Goal: Find specific page/section: Locate a particular part of the current website

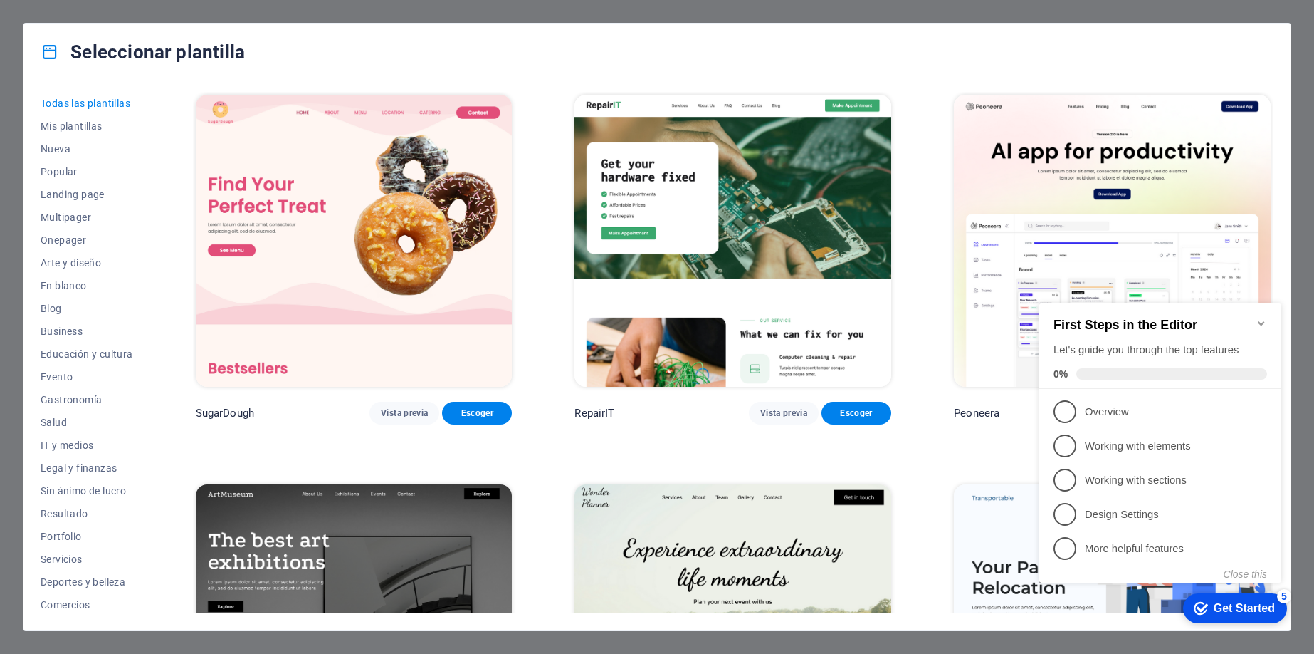
click at [1261, 321] on icon "Minimize checklist" at bounding box center [1261, 323] width 6 height 4
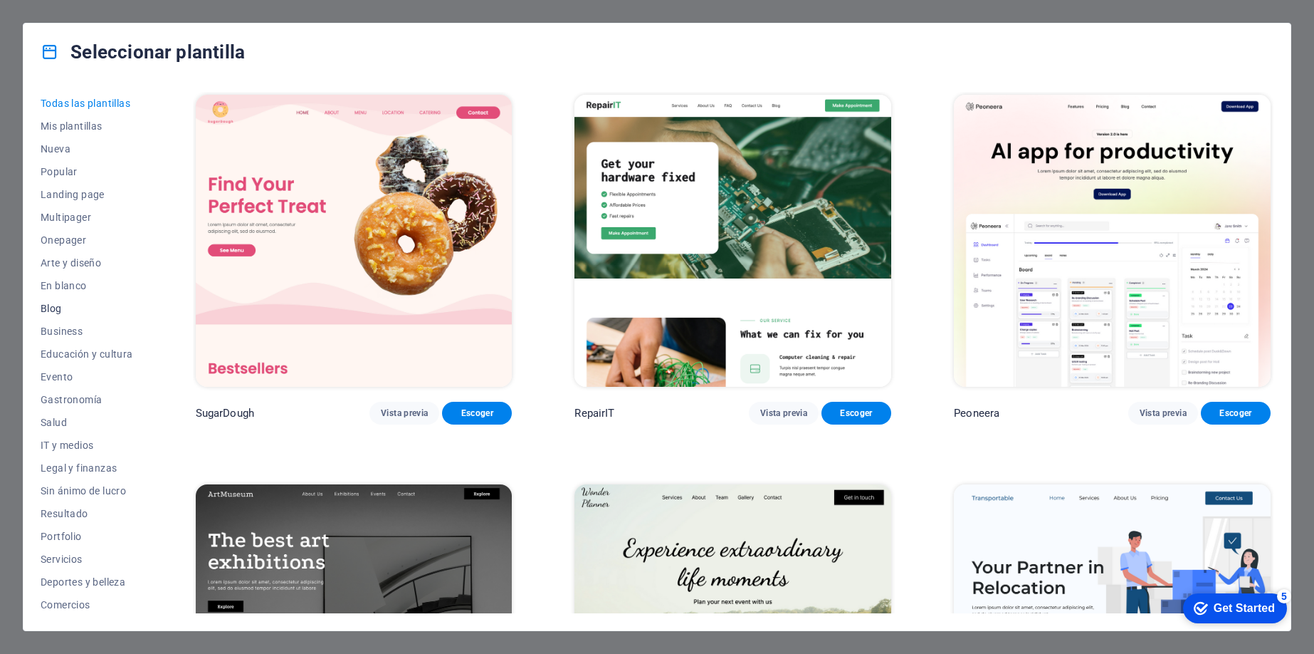
click at [47, 305] on span "Blog" at bounding box center [87, 308] width 93 height 11
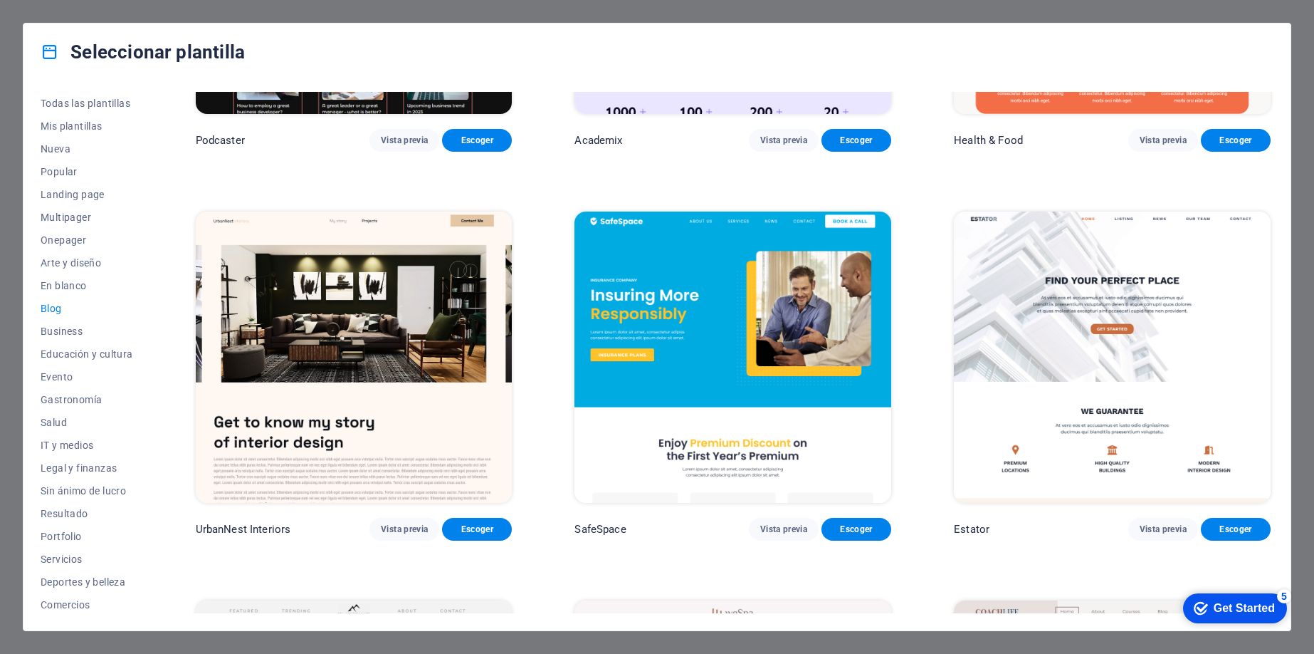
scroll to position [689, 0]
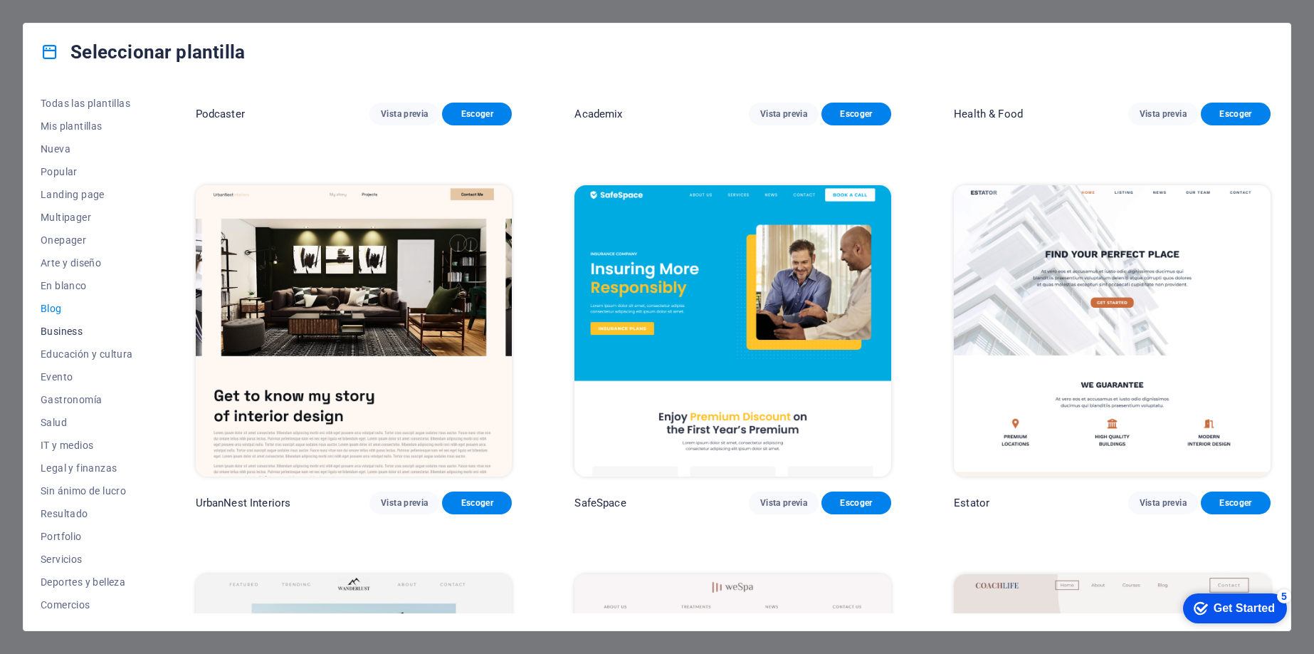
click at [70, 328] on span "Business" at bounding box center [87, 330] width 93 height 11
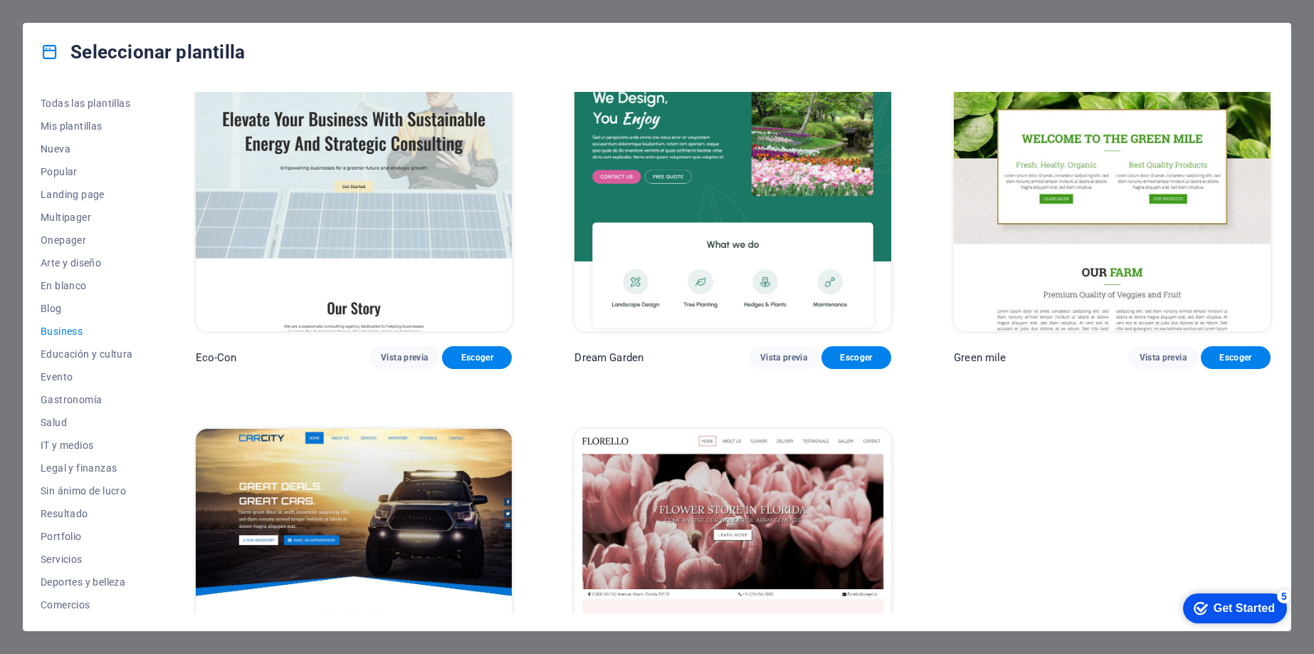
scroll to position [0, 0]
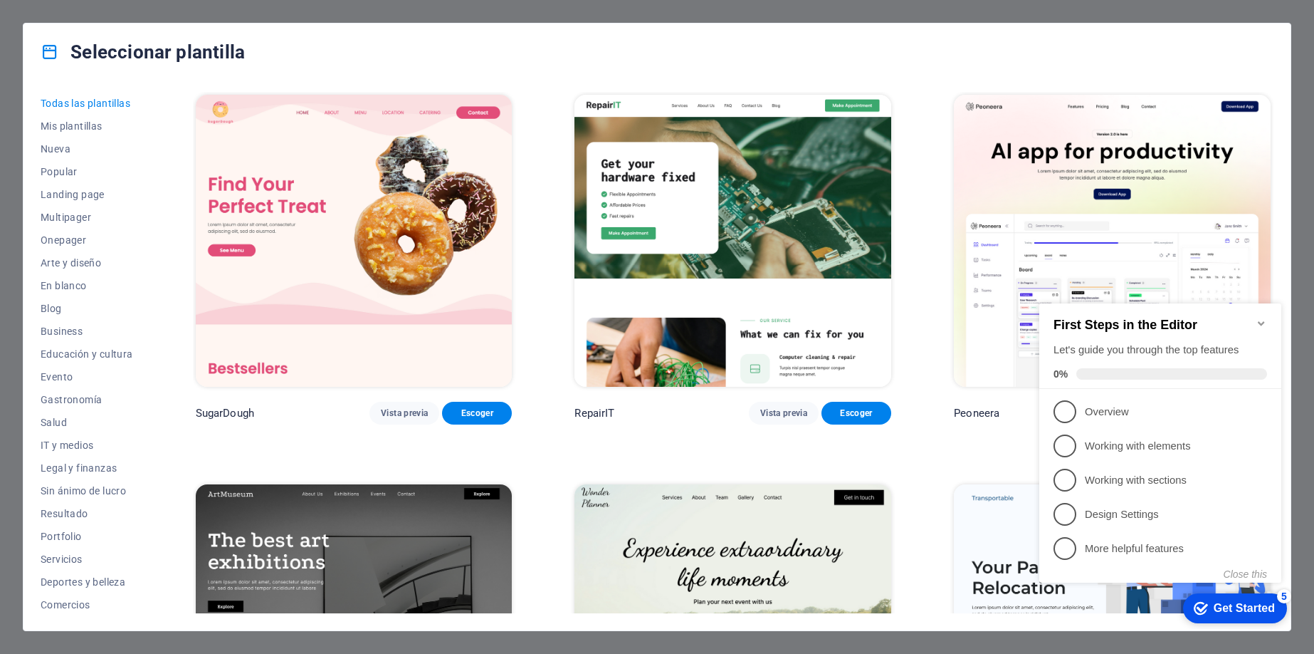
click at [1259, 318] on icon "Minimize checklist" at bounding box center [1261, 323] width 11 height 11
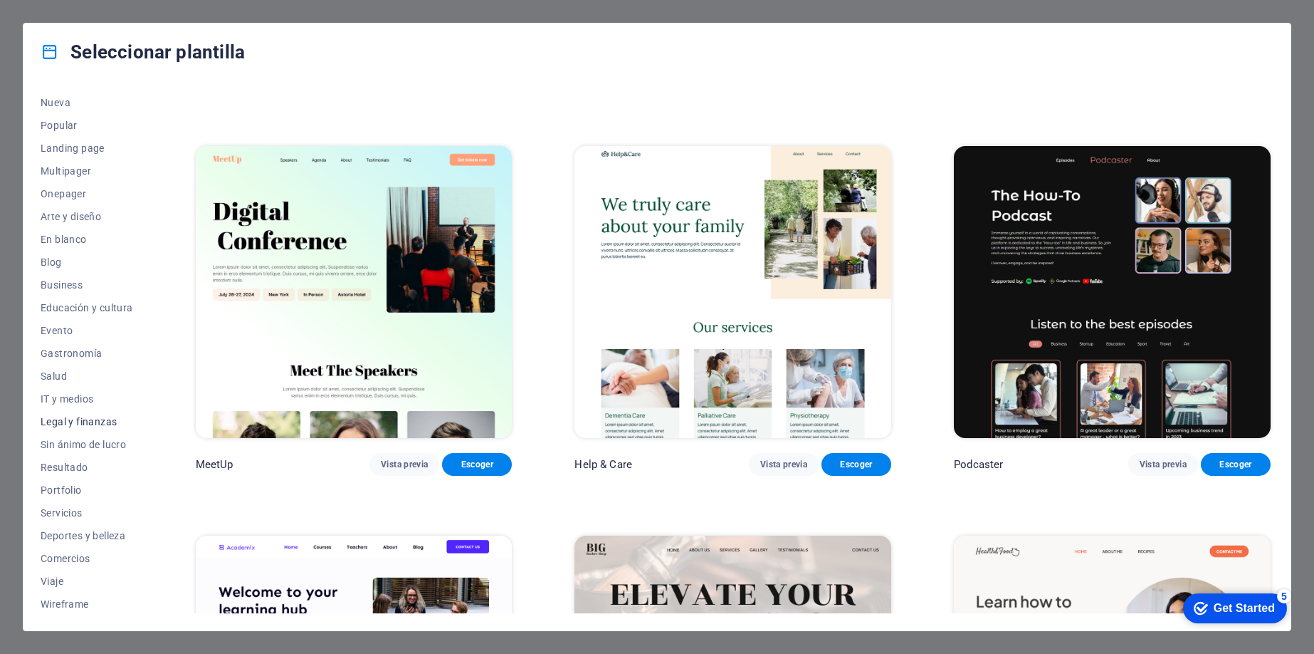
scroll to position [48, 0]
click at [85, 396] on span "IT y medios" at bounding box center [87, 396] width 93 height 11
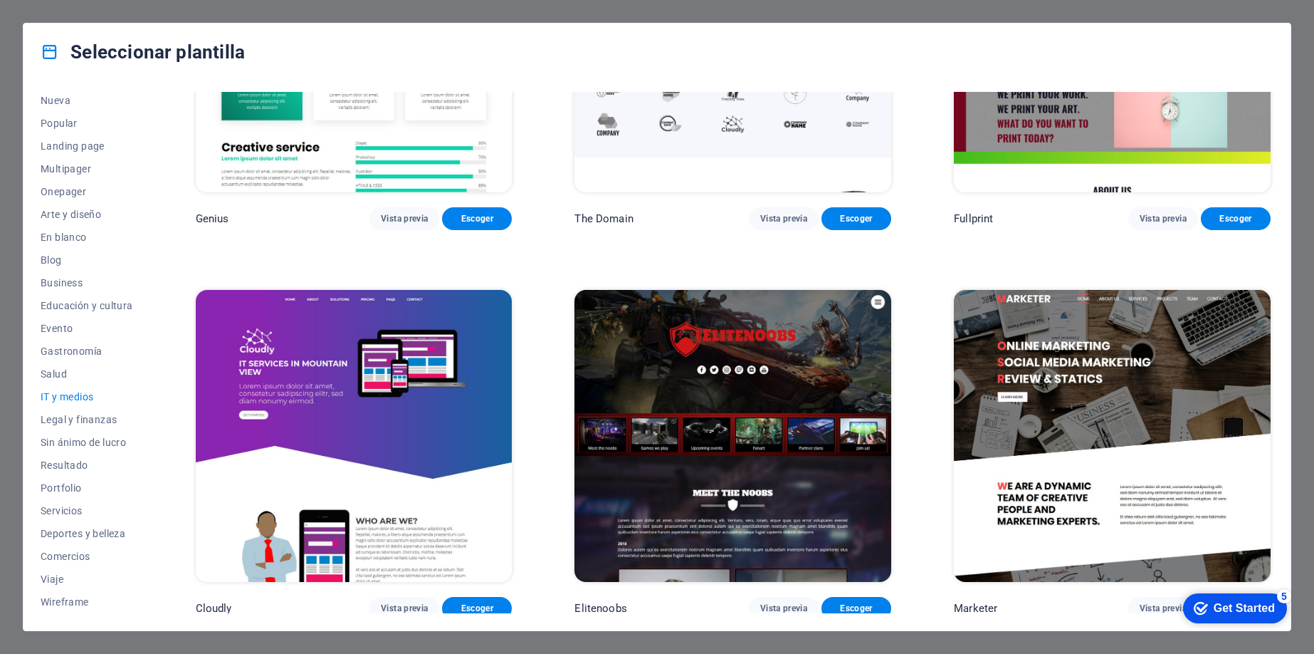
click at [461, 35] on div "Seleccionar plantilla" at bounding box center [656, 51] width 1267 height 57
click at [66, 95] on span "Nueva" at bounding box center [87, 100] width 93 height 11
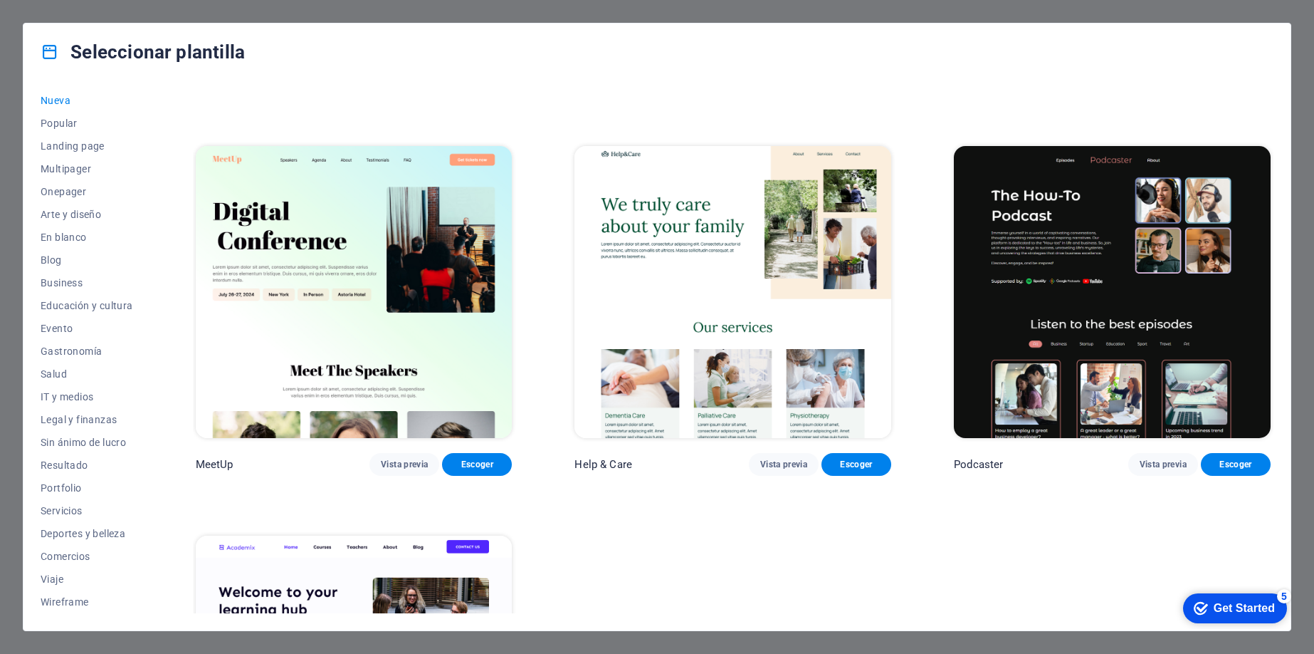
scroll to position [1361, 0]
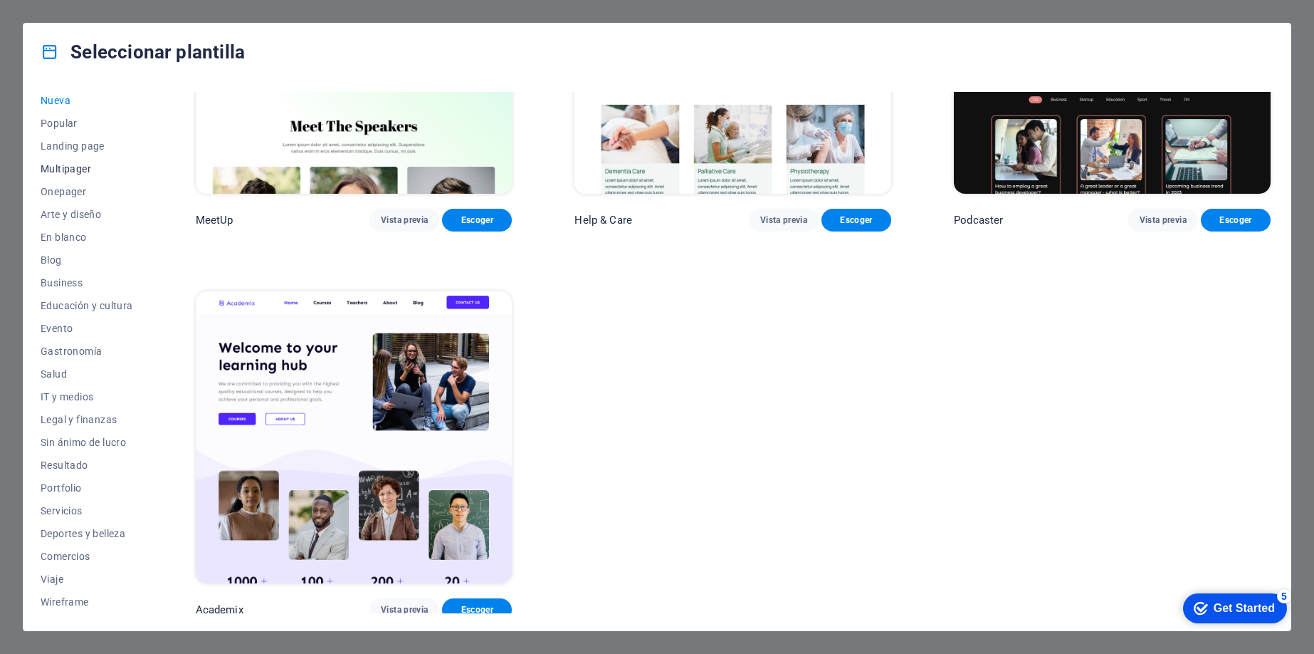
click at [78, 166] on span "Multipager" at bounding box center [87, 168] width 93 height 11
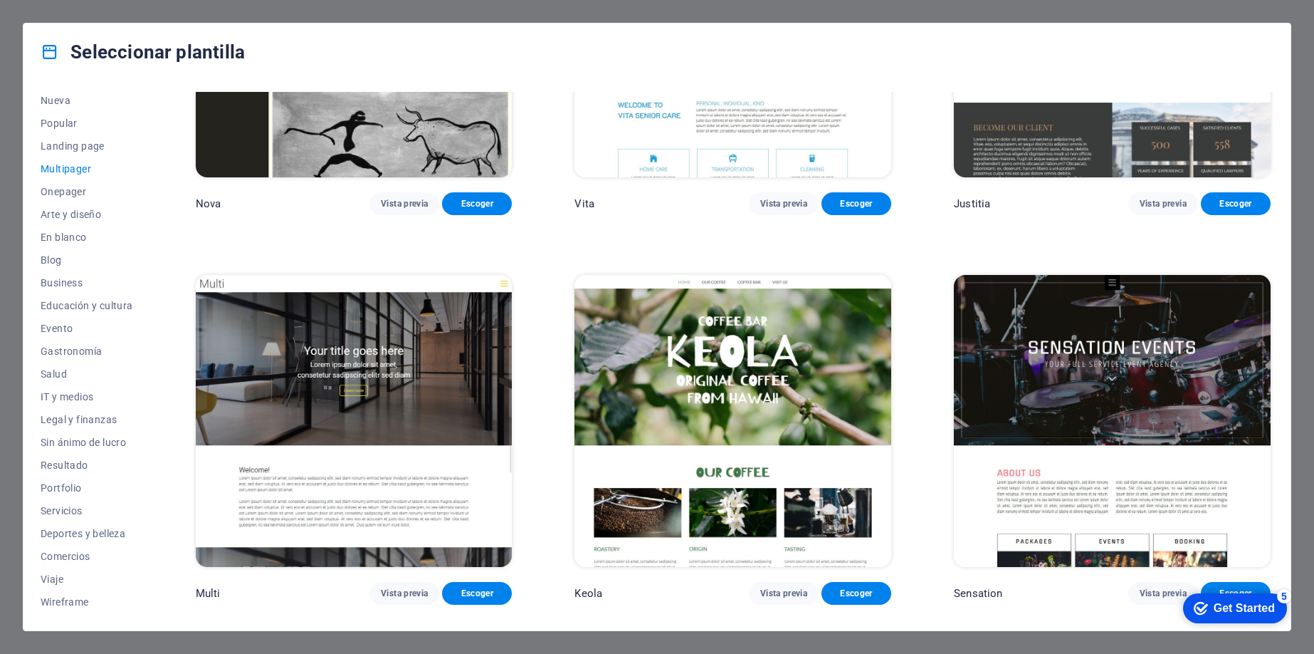
scroll to position [7607, 0]
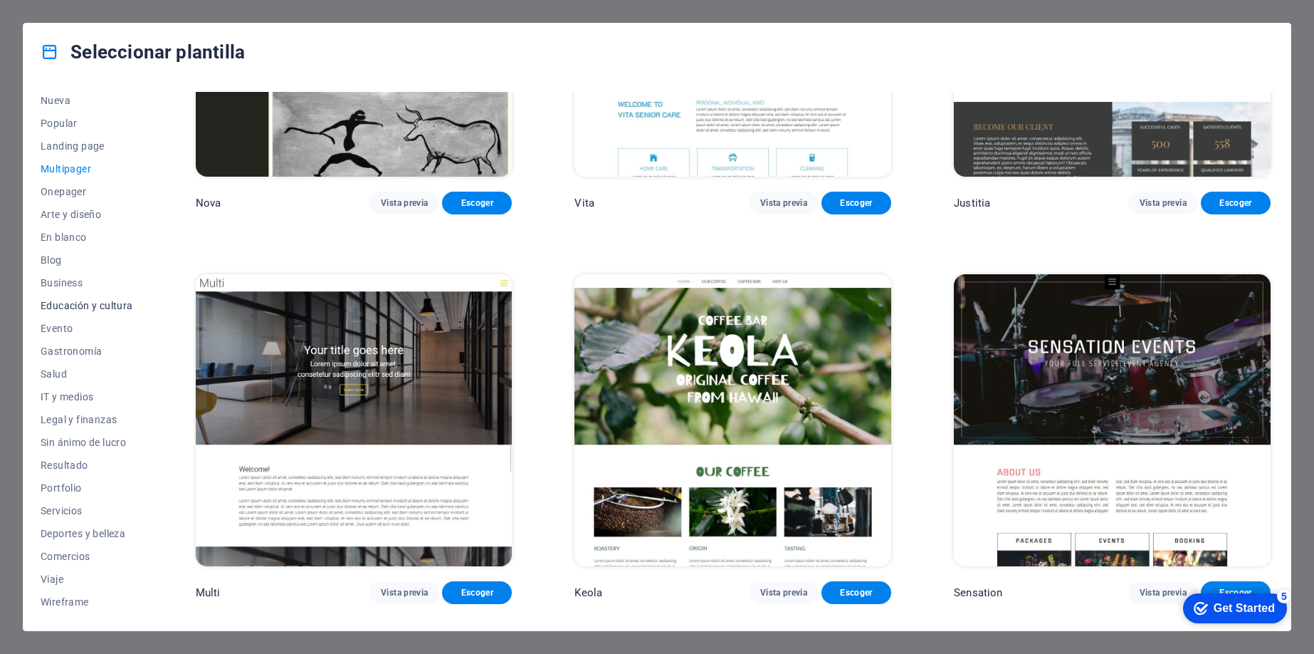
click at [68, 300] on span "Educación y cultura" at bounding box center [87, 305] width 93 height 11
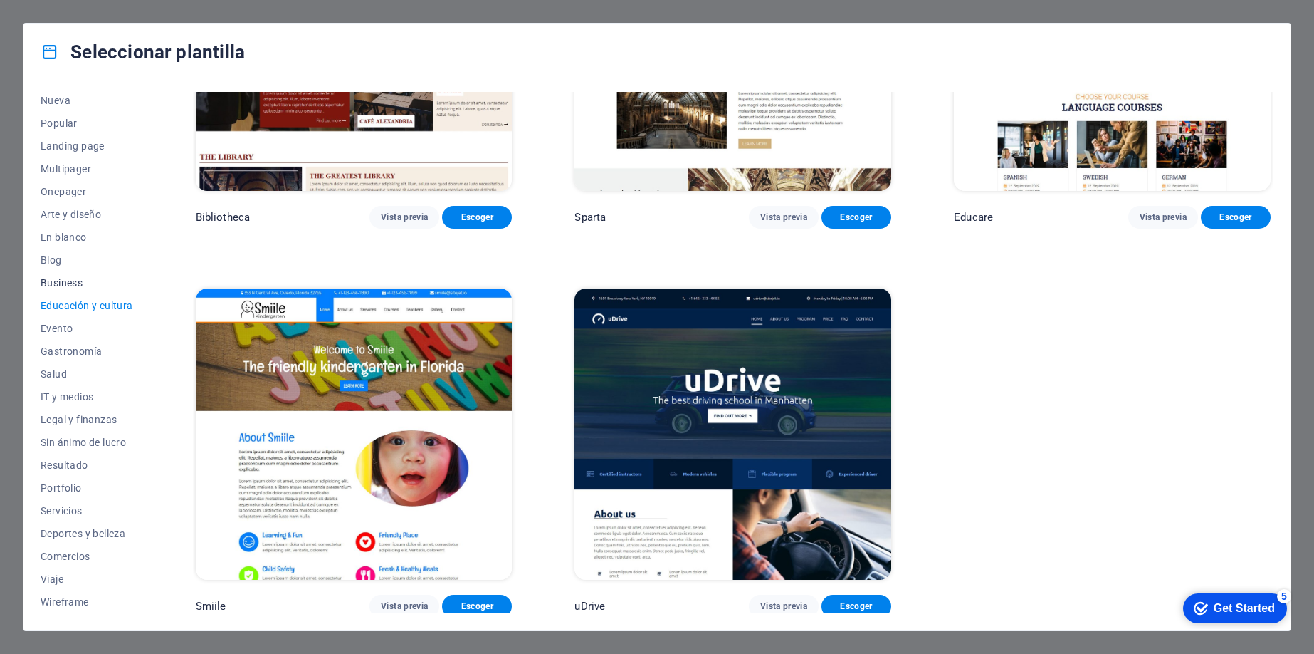
click at [68, 284] on span "Business" at bounding box center [87, 282] width 93 height 11
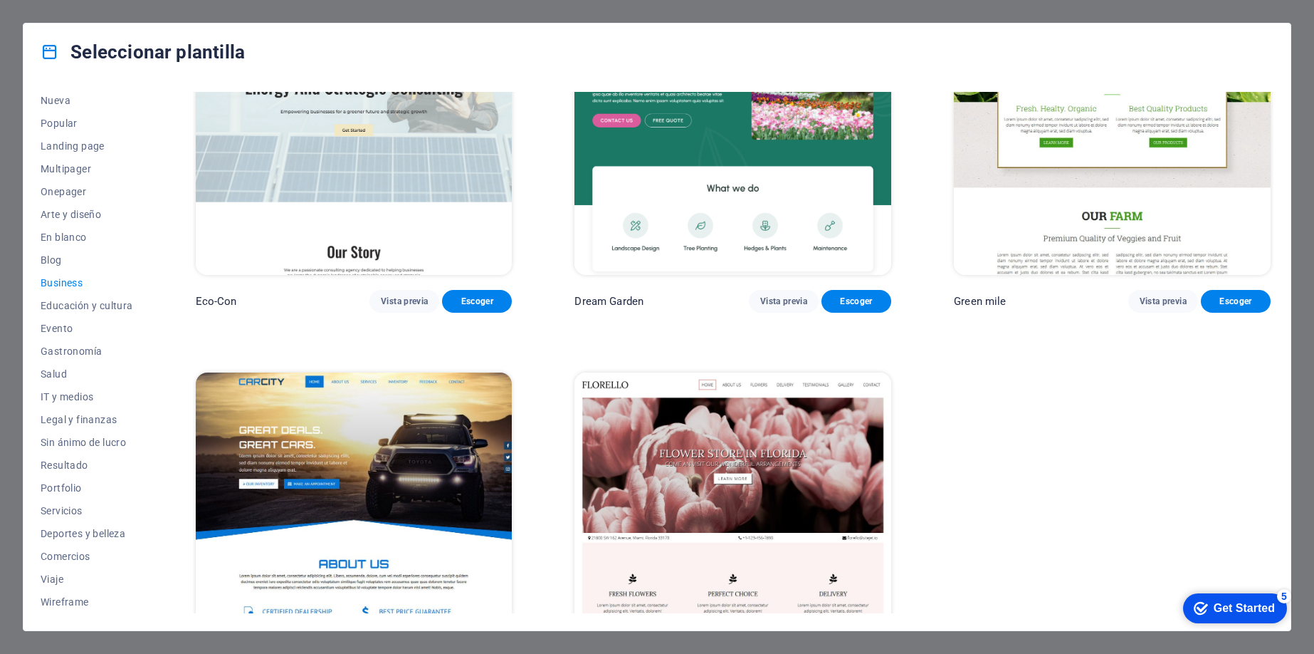
scroll to position [197, 0]
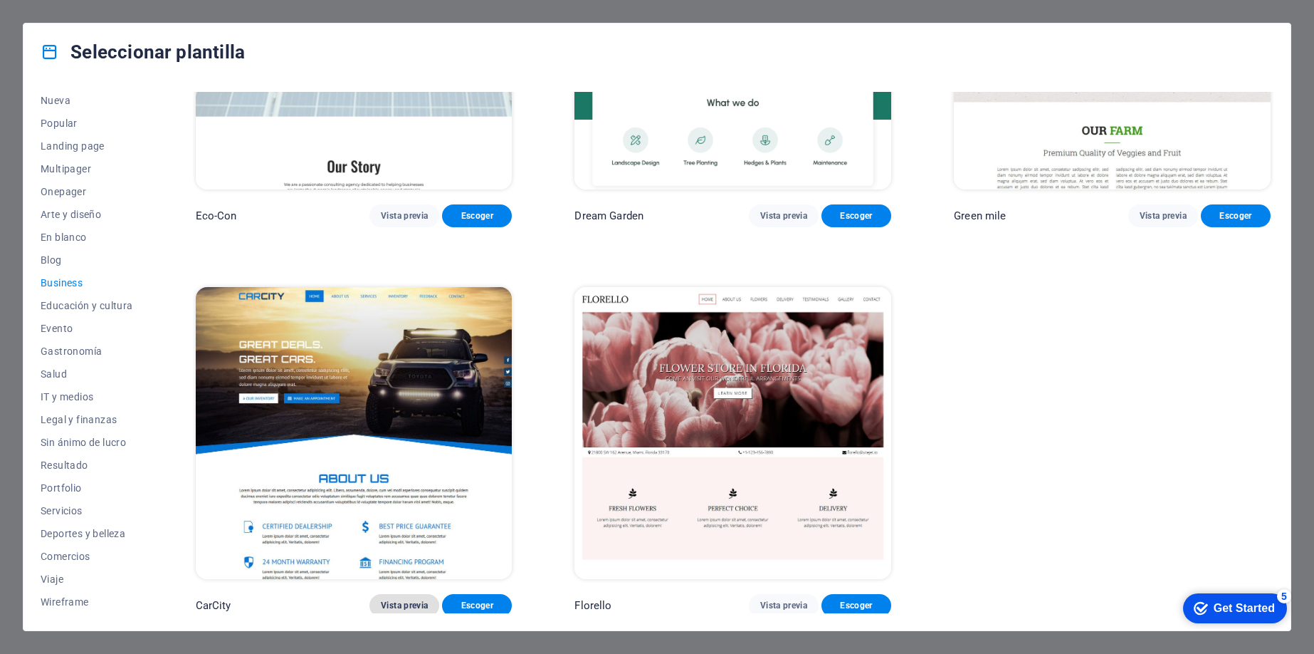
click at [397, 600] on span "Vista previa" at bounding box center [404, 605] width 47 height 11
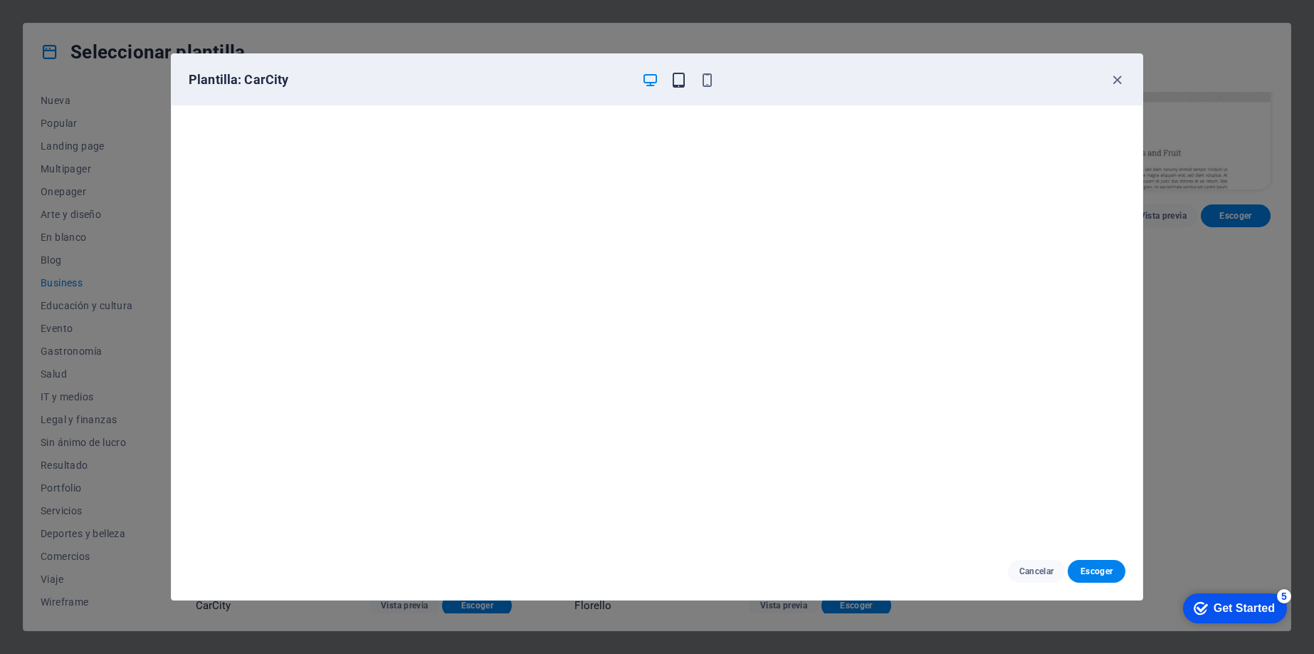
click at [681, 79] on icon "button" at bounding box center [679, 80] width 16 height 16
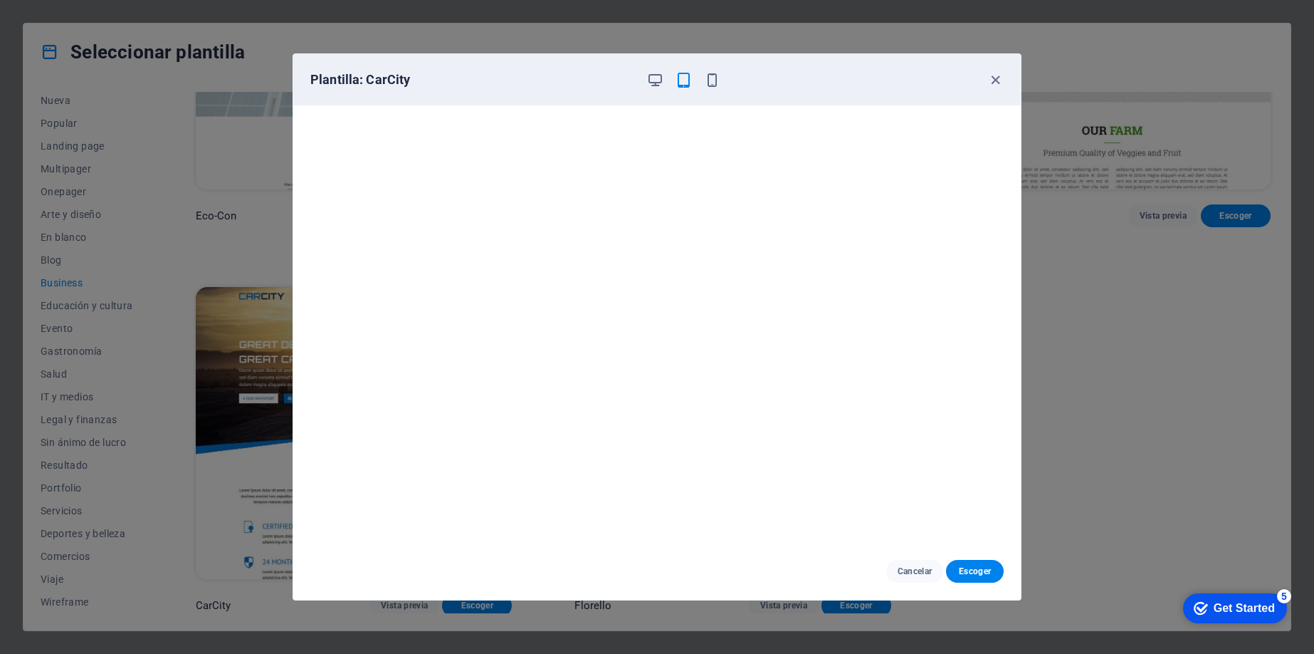
drag, startPoint x: 996, startPoint y: 80, endPoint x: 970, endPoint y: 91, distance: 28.7
click at [997, 80] on icon "button" at bounding box center [996, 80] width 16 height 16
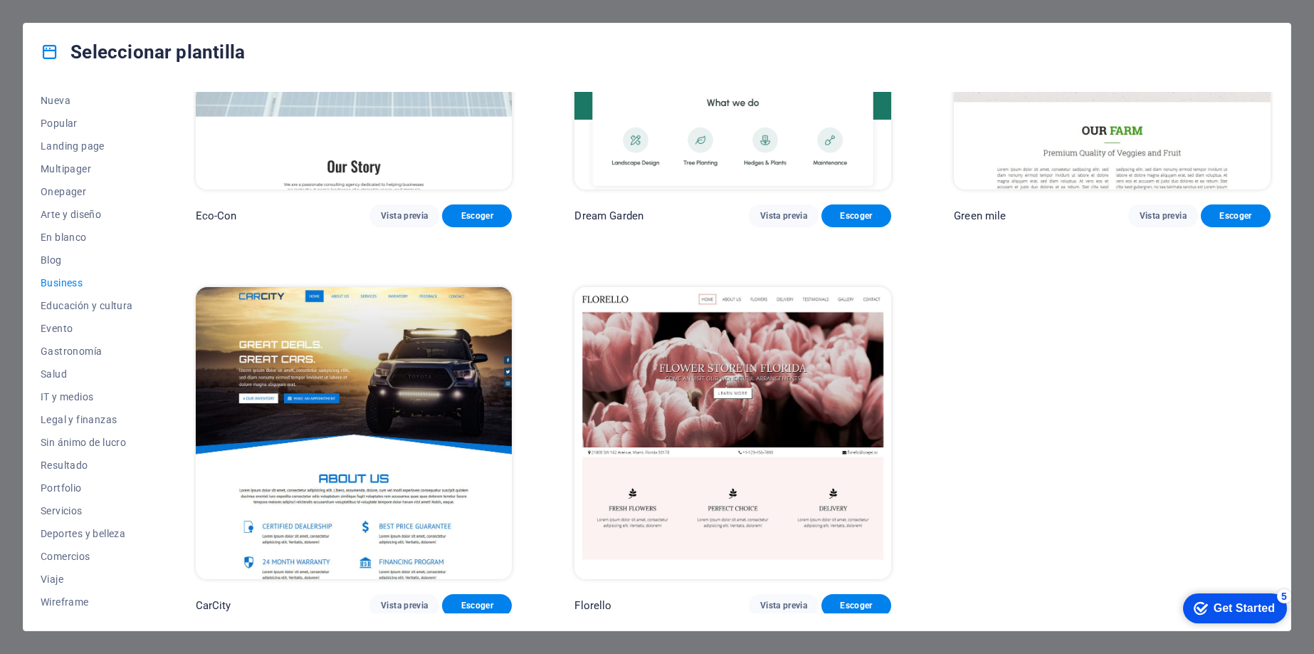
click at [290, 41] on div "Seleccionar plantilla" at bounding box center [656, 51] width 1267 height 57
click at [290, 55] on div "Seleccionar plantilla" at bounding box center [656, 51] width 1267 height 57
